Goal: Information Seeking & Learning: Learn about a topic

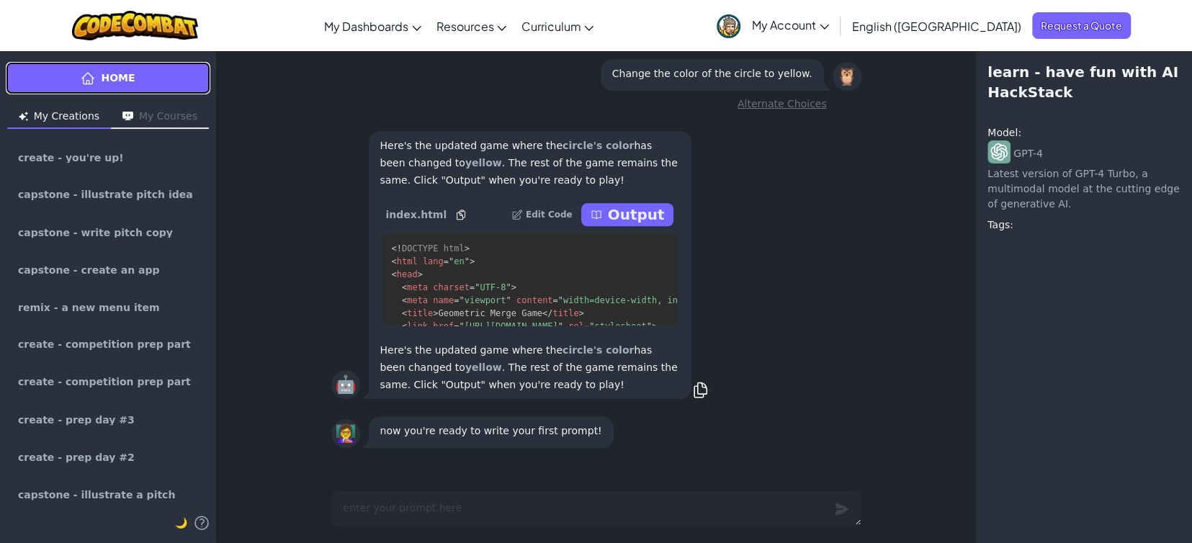
click at [114, 66] on link "Home" at bounding box center [108, 78] width 204 height 32
type textarea "x"
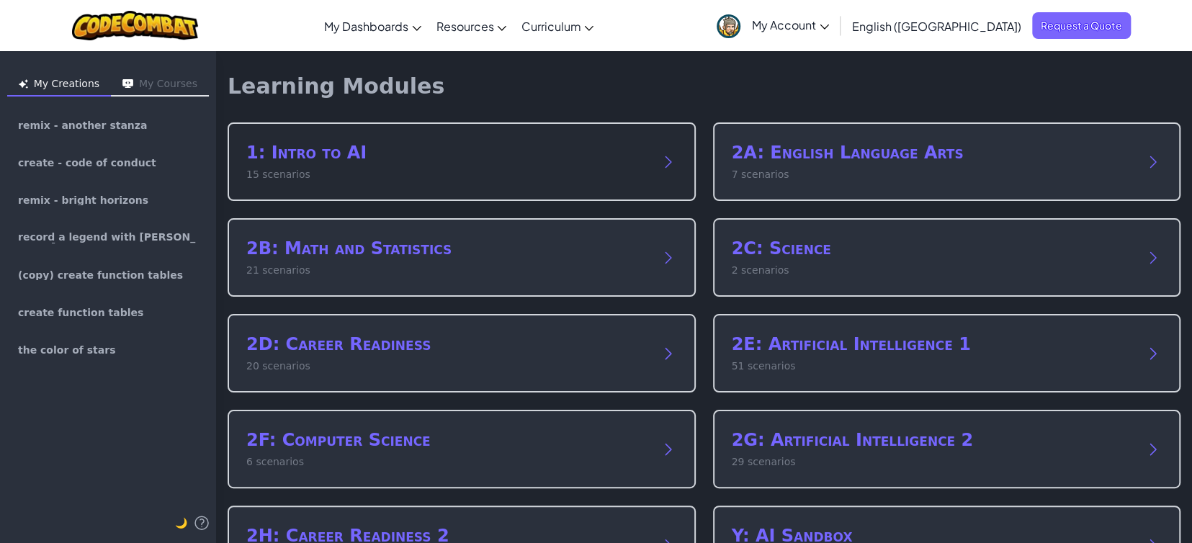
click at [335, 149] on h2 "1: Intro to AI" at bounding box center [447, 152] width 402 height 23
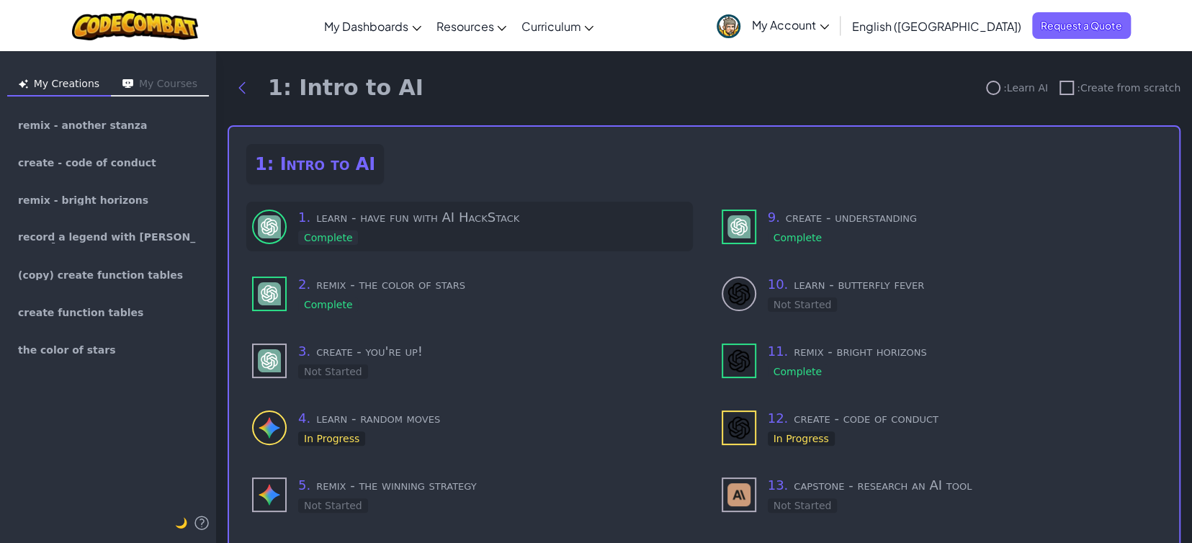
click at [397, 233] on div "1 . learn - have fun with AI HackStack Complete" at bounding box center [492, 226] width 389 height 38
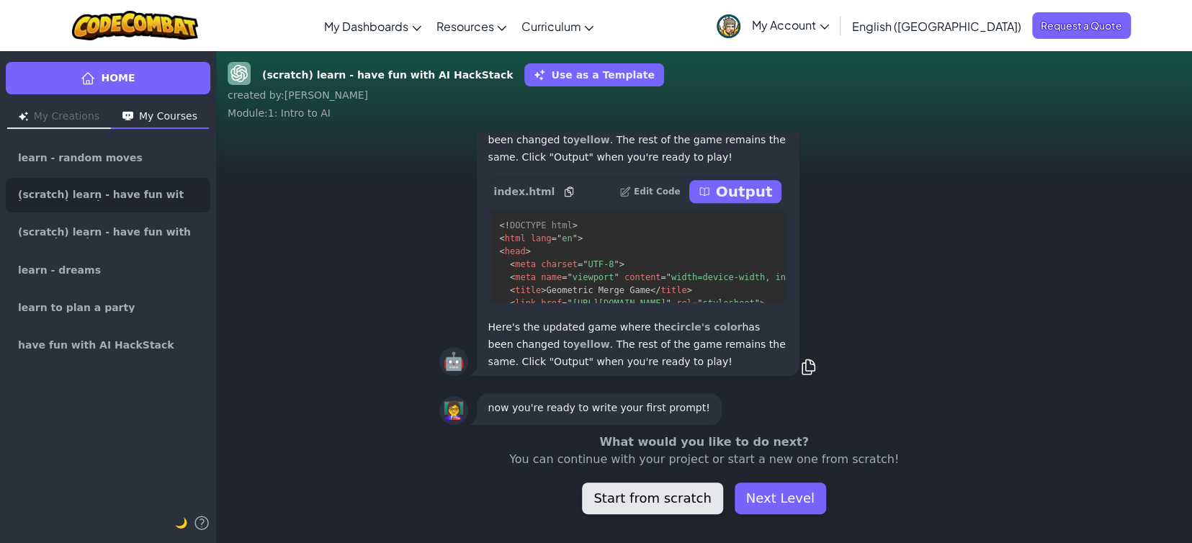
click at [641, 506] on button "Start from scratch" at bounding box center [652, 498] width 140 height 32
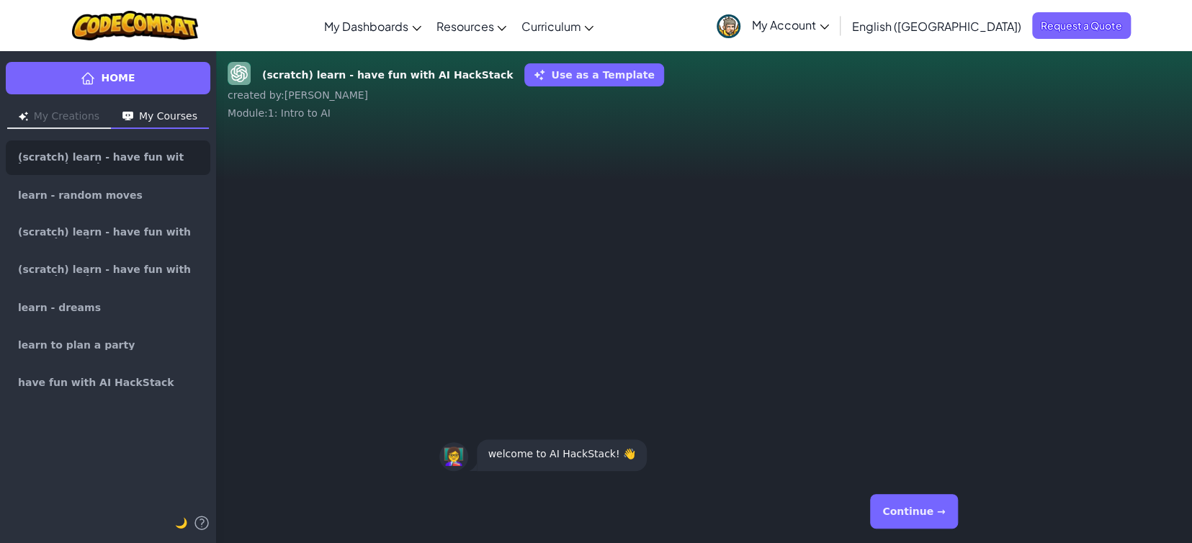
click at [906, 514] on button "Continue →" at bounding box center [913, 511] width 87 height 35
click at [904, 509] on button "Continue →" at bounding box center [913, 511] width 87 height 35
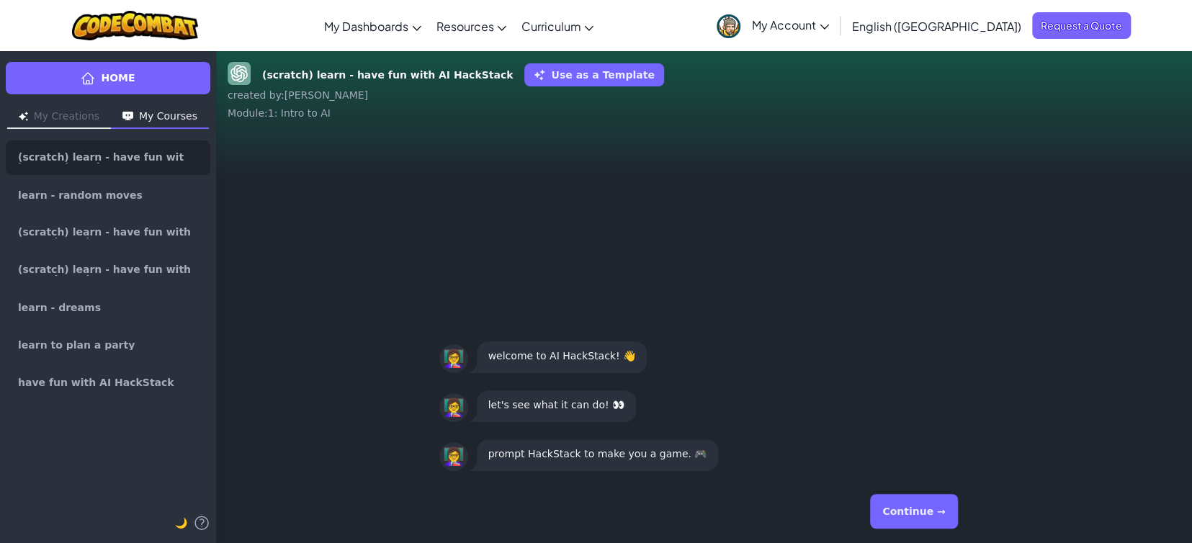
click at [920, 513] on button "Continue →" at bounding box center [913, 511] width 87 height 35
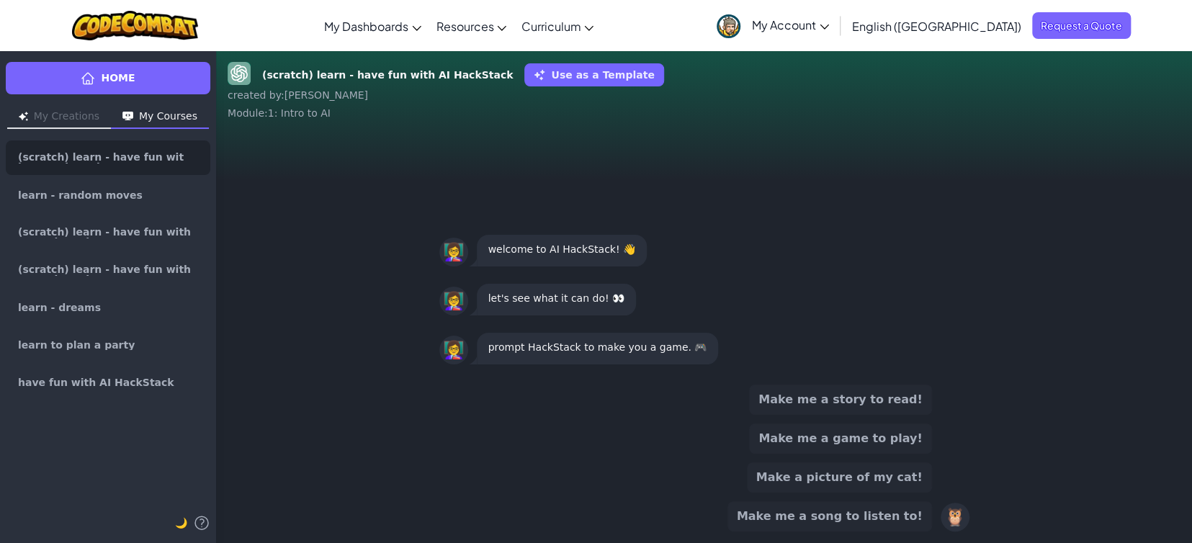
click at [868, 518] on button "Make me a song to listen to!" at bounding box center [829, 516] width 204 height 30
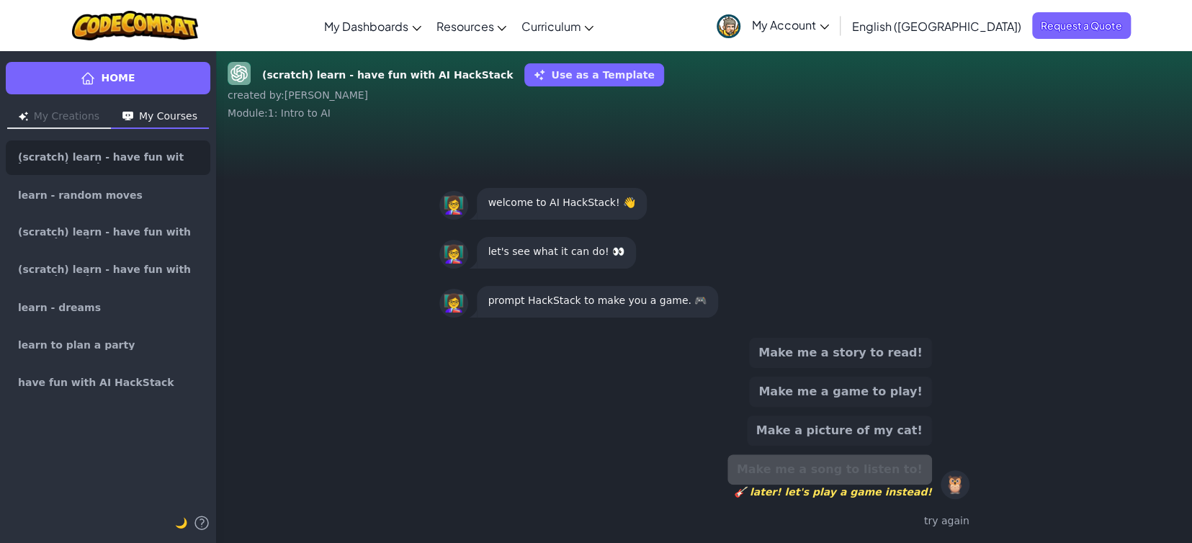
click at [898, 392] on button "Make me a game to play!" at bounding box center [840, 392] width 182 height 30
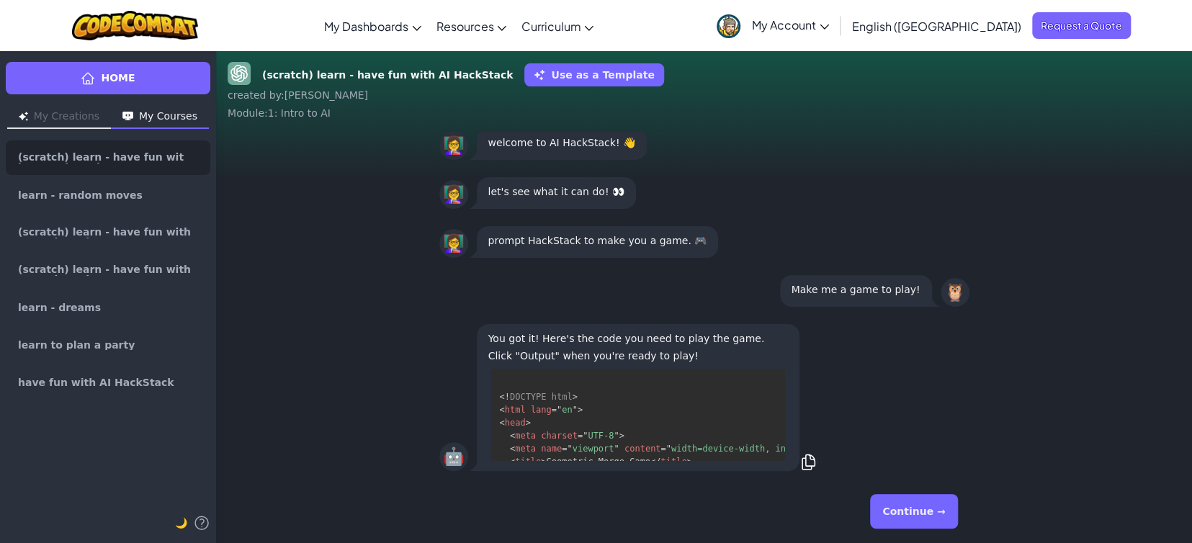
scroll to position [53, 0]
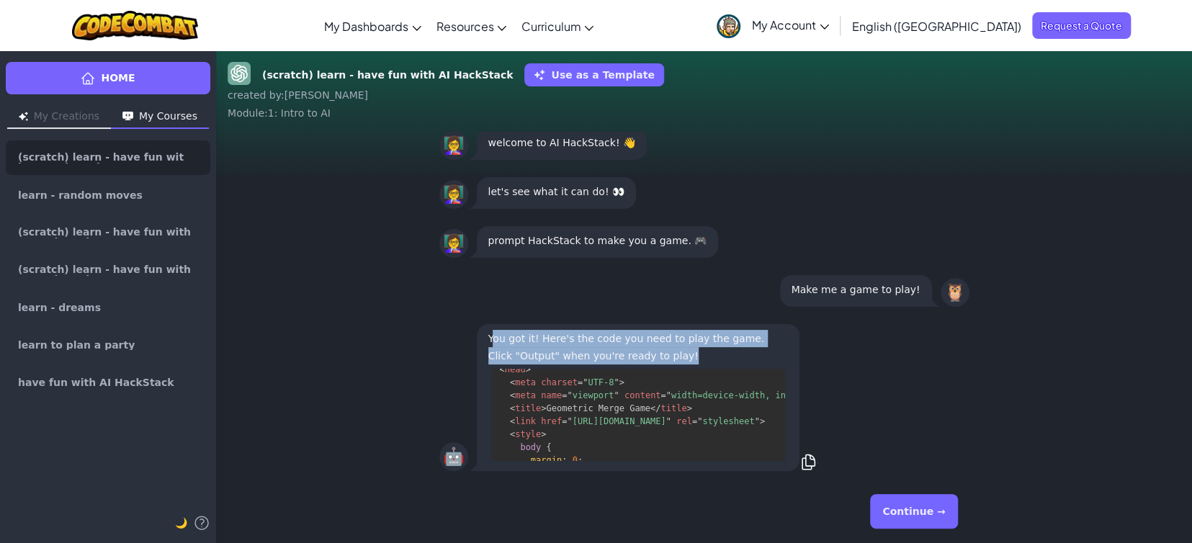
drag, startPoint x: 484, startPoint y: 340, endPoint x: 699, endPoint y: 361, distance: 216.3
click at [699, 361] on p "You got it! Here's the code you need to play the game. Click "Output" when you'…" at bounding box center [637, 347] width 299 height 35
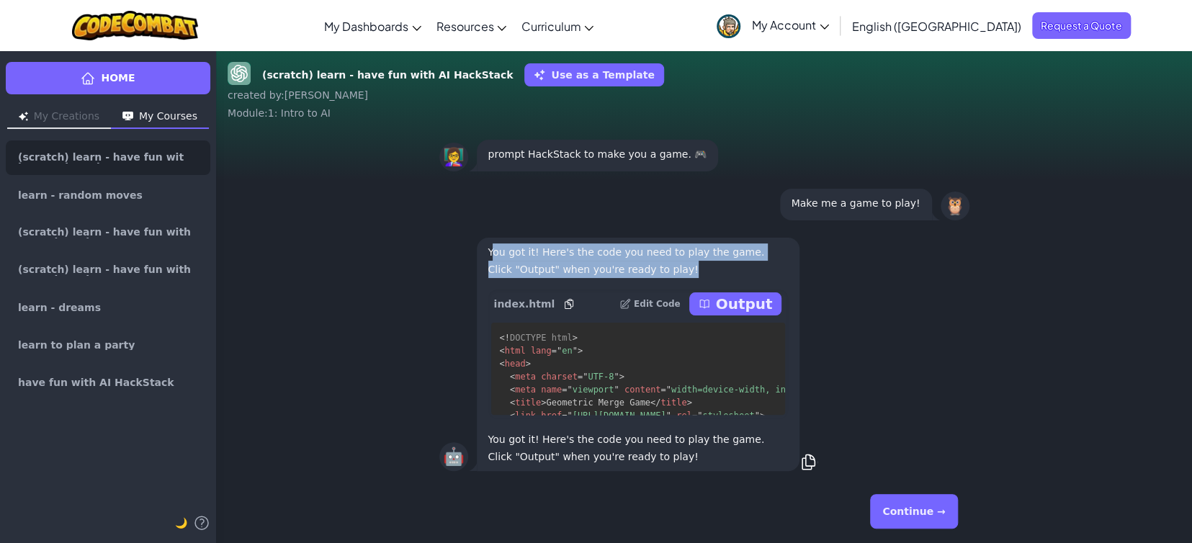
scroll to position [-85, 0]
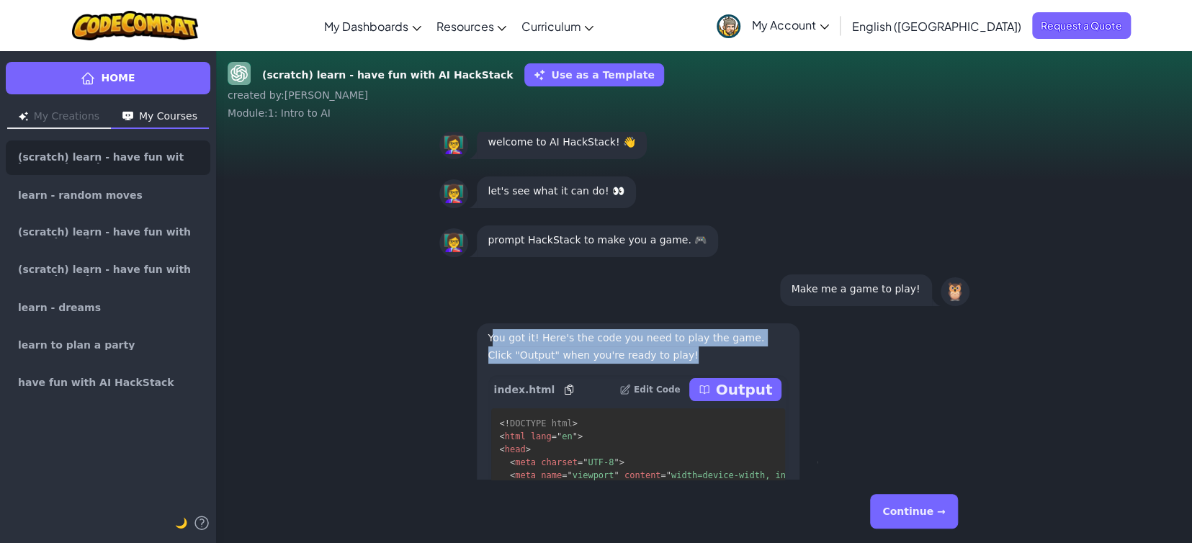
click at [922, 520] on button "Continue →" at bounding box center [913, 511] width 87 height 35
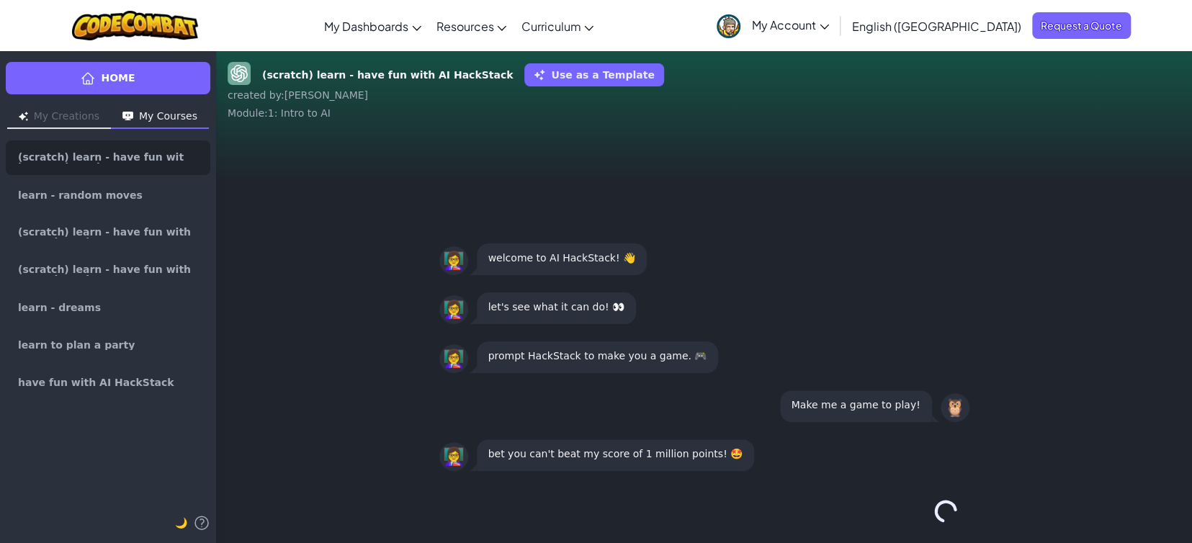
click at [937, 508] on div "Continue →" at bounding box center [704, 511] width 530 height 52
